Goal: Transaction & Acquisition: Book appointment/travel/reservation

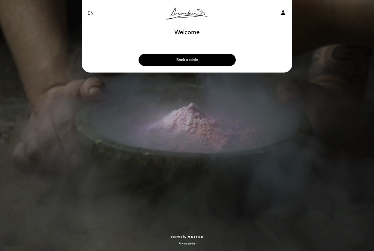
click at [219, 62] on button "Book a table" at bounding box center [186, 60] width 97 height 12
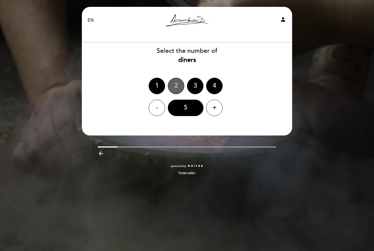
click at [179, 87] on div "2" at bounding box center [176, 86] width 16 height 16
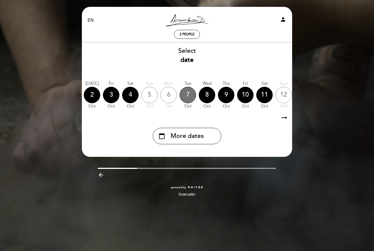
scroll to position [0, 66]
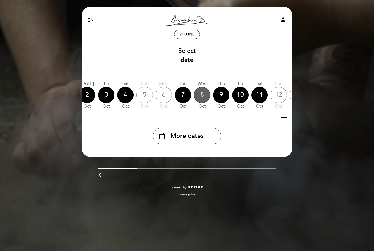
click at [203, 93] on div "8" at bounding box center [202, 95] width 16 height 16
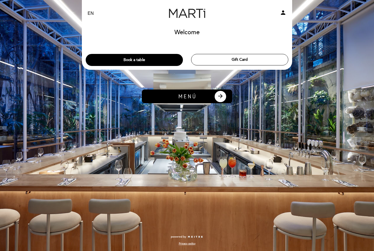
click at [196, 94] on img at bounding box center [187, 96] width 90 height 14
click at [215, 95] on button "arrow_forward" at bounding box center [220, 96] width 13 height 12
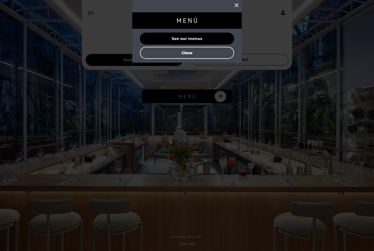
click at [213, 37] on button "See our menus" at bounding box center [187, 39] width 94 height 12
click at [218, 50] on button "Close" at bounding box center [187, 53] width 94 height 12
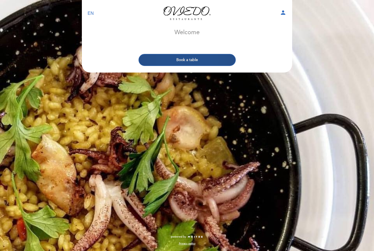
click at [202, 61] on button "Book a table" at bounding box center [186, 60] width 97 height 12
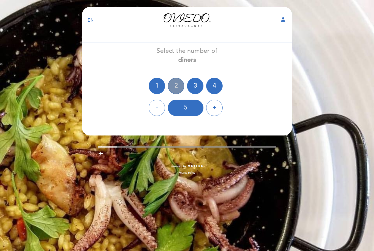
click at [175, 87] on div "2" at bounding box center [176, 86] width 16 height 16
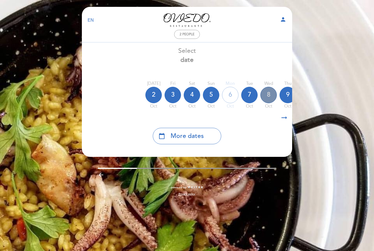
click at [269, 96] on div "8" at bounding box center [268, 95] width 16 height 16
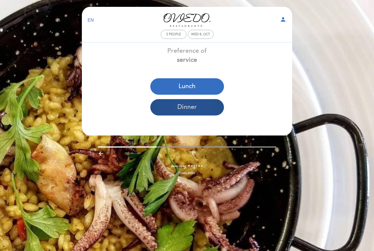
click at [208, 105] on button "Dinner" at bounding box center [187, 107] width 74 height 16
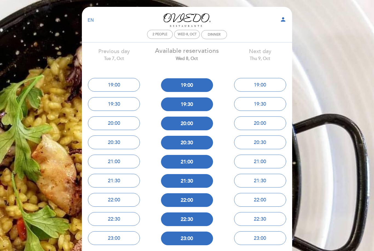
click at [324, 77] on div "EN ES PT Oviedo person 2 people Wed 8, Oct Dinner Welcome Welcome, Change user" at bounding box center [187, 155] width 374 height 311
click at [190, 101] on button "19:30" at bounding box center [187, 104] width 52 height 14
